Goal: Task Accomplishment & Management: Complete application form

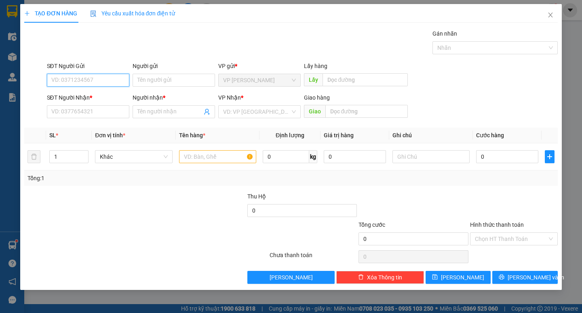
click at [102, 76] on input "SĐT Người Gửi" at bounding box center [88, 80] width 82 height 13
click at [110, 80] on input "SĐT Người Gửi" at bounding box center [88, 80] width 82 height 13
type input "0974133149"
click at [104, 109] on input "SĐT Người Nhận *" at bounding box center [88, 111] width 82 height 13
click at [96, 79] on input "0974133149" at bounding box center [88, 80] width 82 height 13
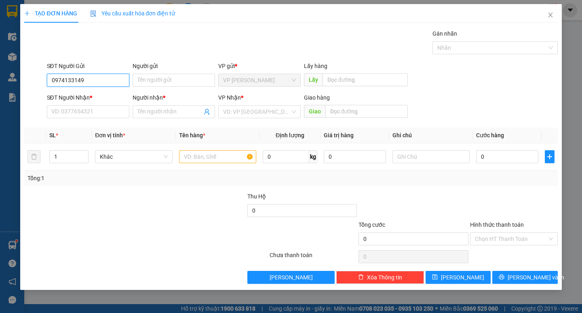
click at [96, 79] on input "0974133149" at bounding box center [88, 80] width 82 height 13
click at [86, 114] on input "SĐT Người Nhận *" at bounding box center [88, 111] width 82 height 13
paste input "0974133149"
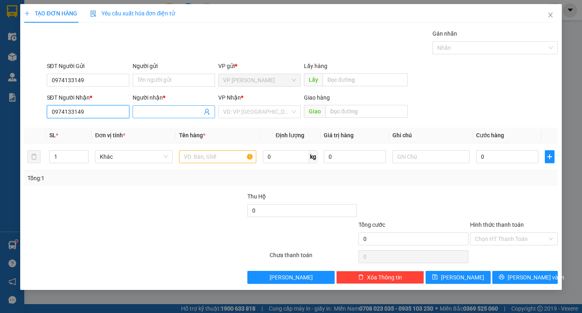
type input "0974133149"
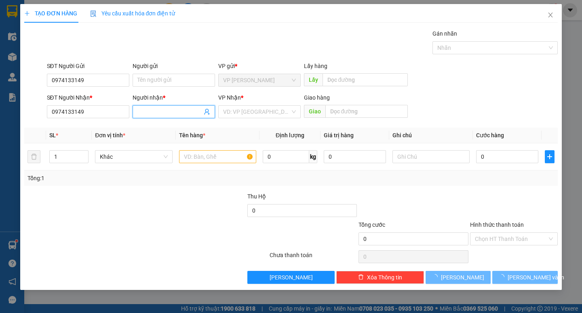
click at [152, 117] on span at bounding box center [174, 111] width 82 height 13
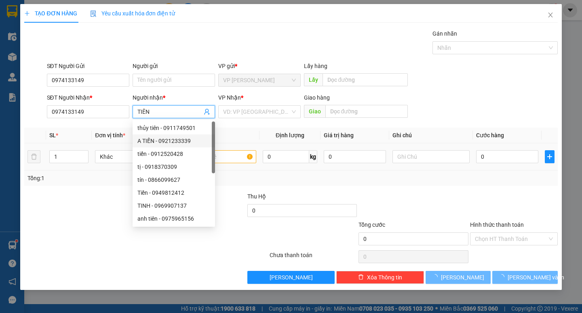
type input "TIÊN"
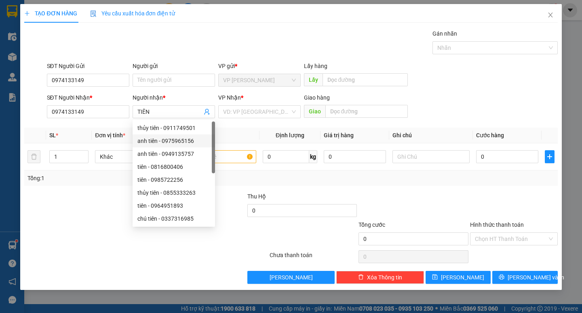
drag, startPoint x: 24, startPoint y: 264, endPoint x: 135, endPoint y: 215, distance: 120.6
click at [25, 264] on div at bounding box center [145, 256] width 245 height 16
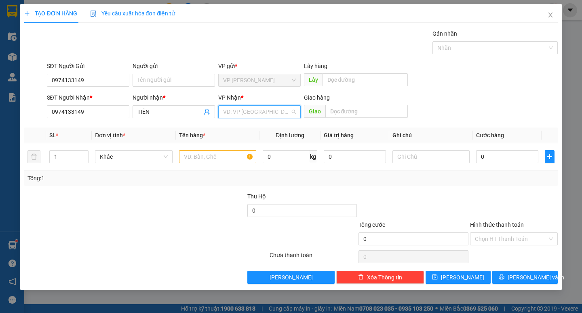
drag, startPoint x: 258, startPoint y: 107, endPoint x: 242, endPoint y: 135, distance: 32.5
click at [258, 107] on input "search" at bounding box center [256, 112] width 67 height 12
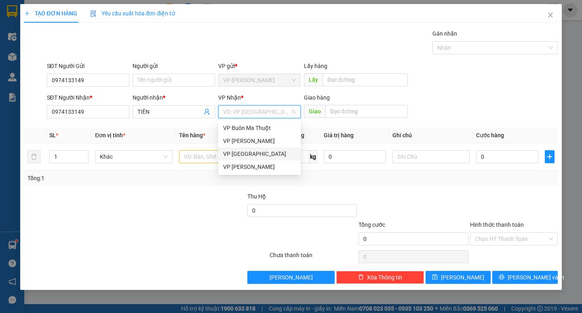
click at [239, 148] on div "VP [GEOGRAPHIC_DATA]" at bounding box center [259, 153] width 82 height 13
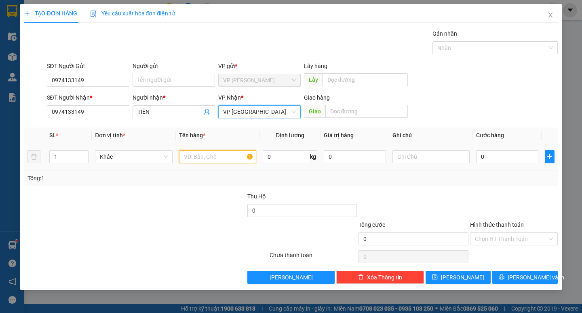
click at [244, 157] on input "text" at bounding box center [217, 156] width 77 height 13
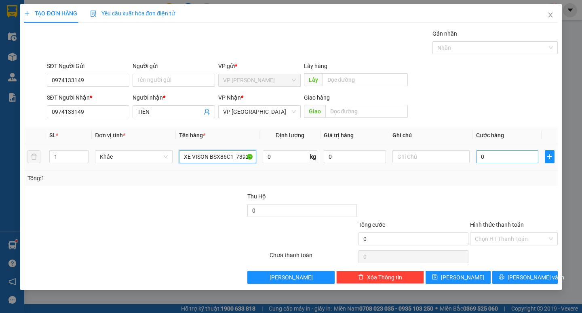
type input "XE VISON BSX86C1_73924"
click at [521, 161] on input "0" at bounding box center [507, 156] width 62 height 13
type input "4"
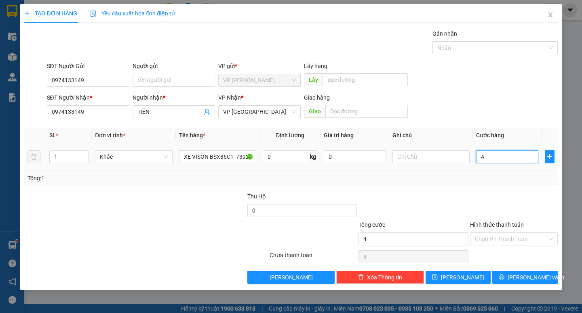
type input "40"
type input "400"
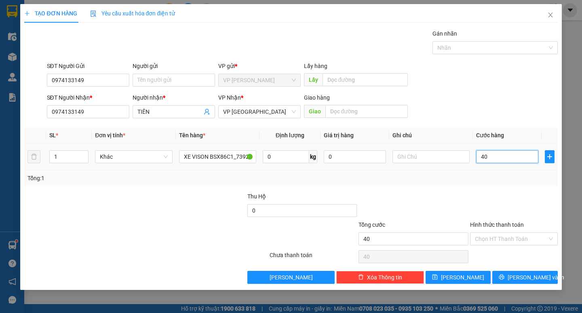
type input "400"
type input "4.000"
type input "40.000"
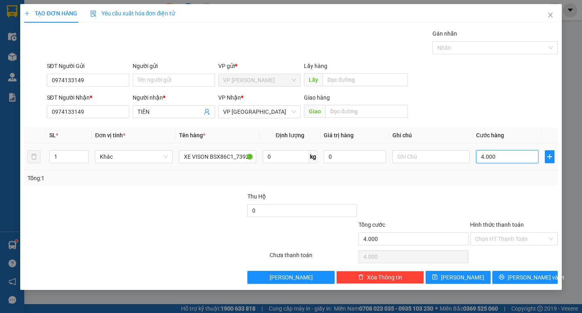
type input "40.000"
type input "400.000"
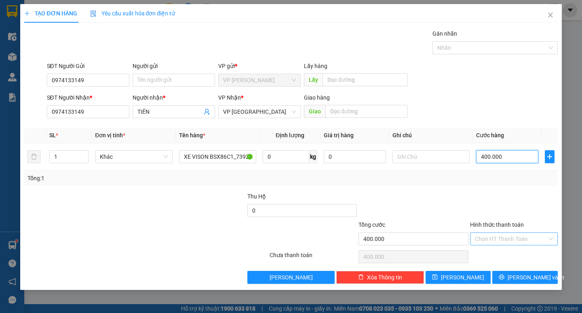
type input "400.000"
click at [492, 239] on input "Hình thức thanh toán" at bounding box center [511, 238] width 72 height 12
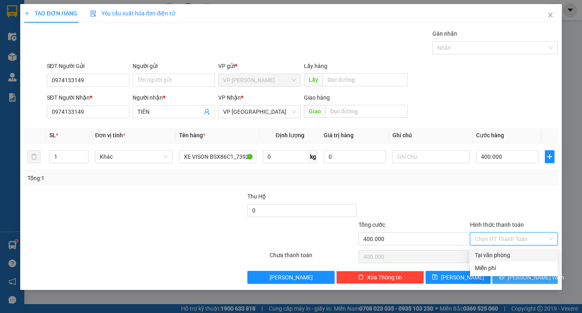
drag, startPoint x: 499, startPoint y: 253, endPoint x: 514, endPoint y: 271, distance: 22.7
click at [499, 254] on div "Tại văn phòng" at bounding box center [514, 254] width 78 height 9
type input "0"
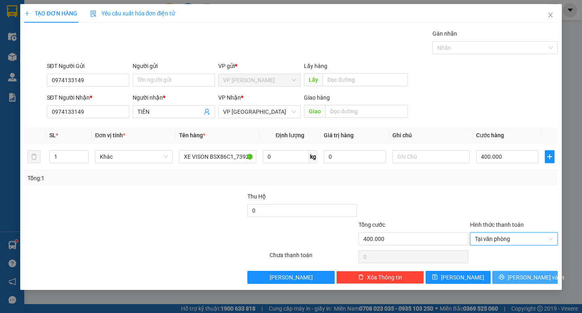
drag, startPoint x: 517, startPoint y: 280, endPoint x: 444, endPoint y: 224, distance: 91.6
click at [517, 279] on button "[PERSON_NAME] và In" at bounding box center [524, 277] width 65 height 13
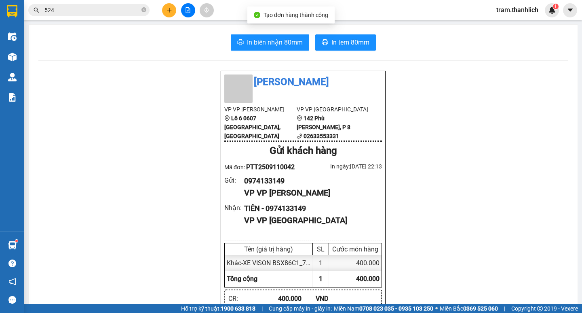
click at [267, 47] on span "In biên nhận 80mm" at bounding box center [275, 42] width 56 height 10
click at [325, 50] on button "In tem 80mm" at bounding box center [345, 42] width 61 height 16
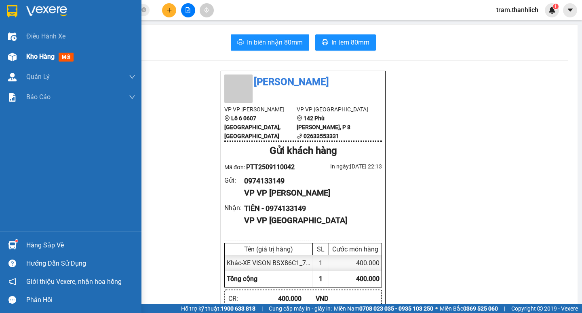
click at [40, 57] on span "Kho hàng" at bounding box center [40, 57] width 28 height 8
